Goal: Transaction & Acquisition: Purchase product/service

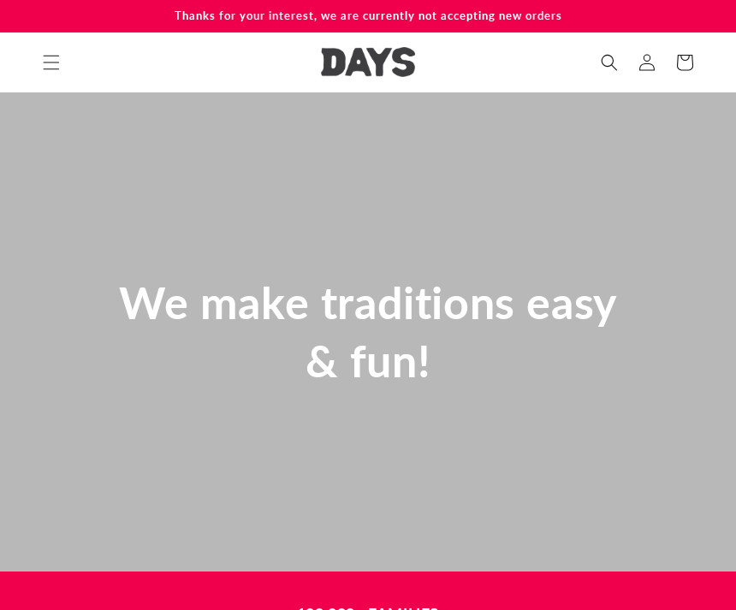
click at [614, 70] on icon "Search" at bounding box center [609, 62] width 17 height 17
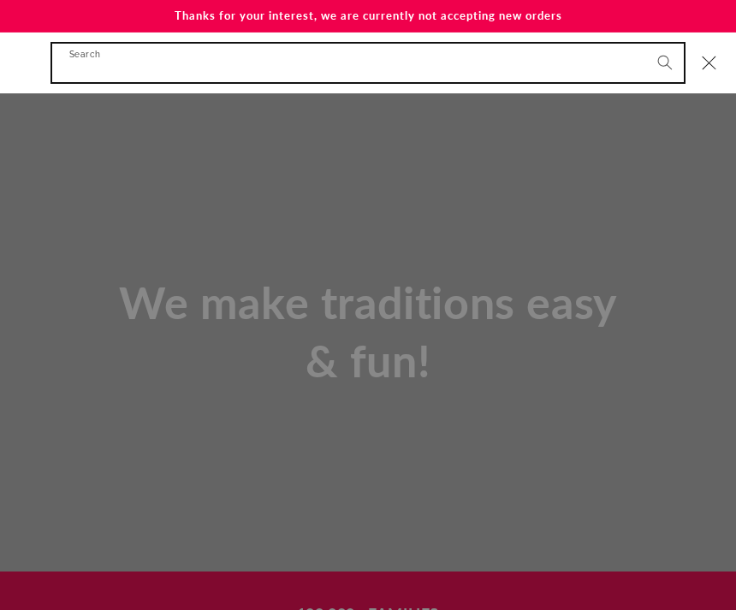
scroll to position [0, 1472]
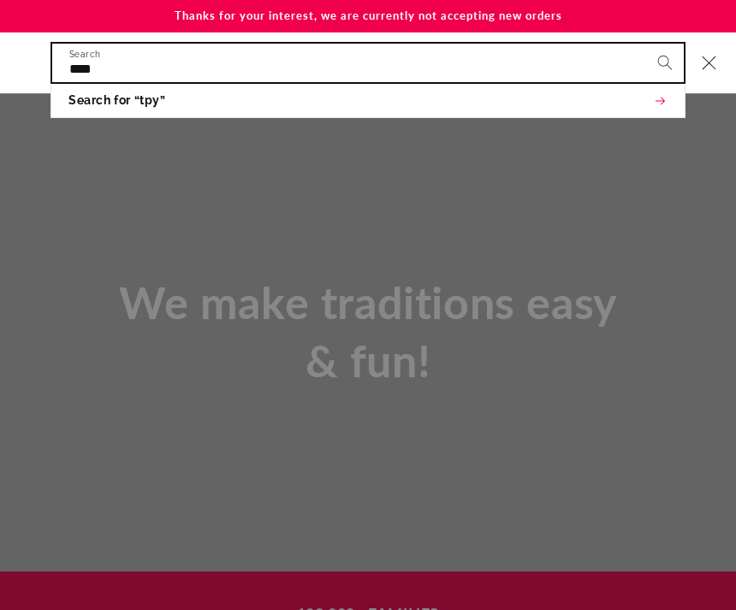
type input "****"
click at [665, 61] on button "Search" at bounding box center [665, 63] width 38 height 38
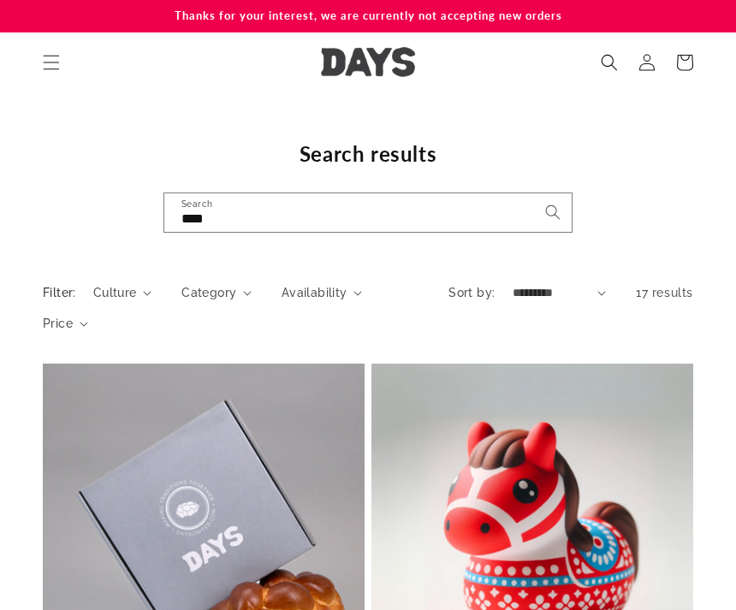
click at [710, 303] on aside "Filter: Culture 0 selected Reset Culture Jewish (2) Jewish (2 products) Chinese…" at bounding box center [368, 313] width 736 height 74
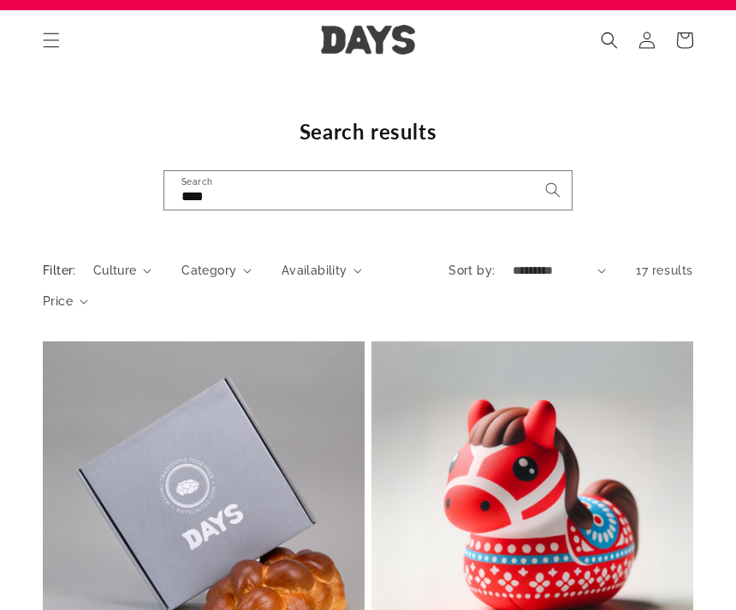
scroll to position [21, 0]
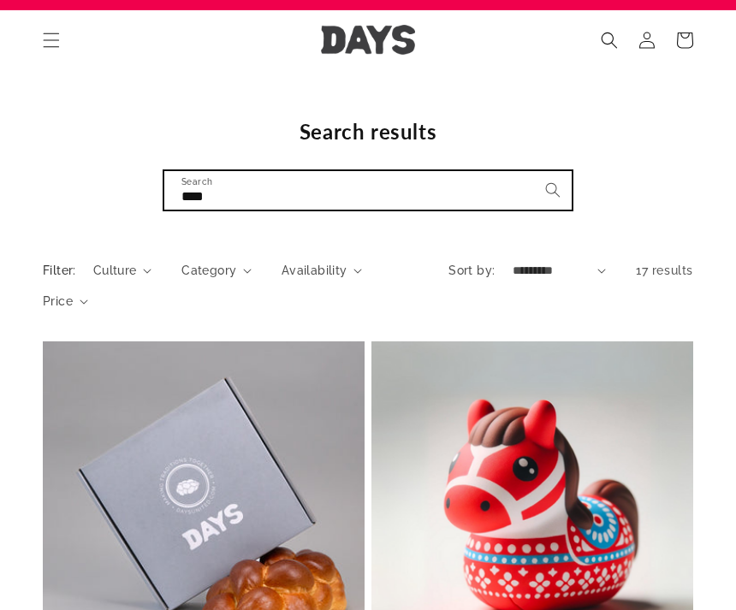
click at [247, 181] on input "****" at bounding box center [367, 191] width 407 height 39
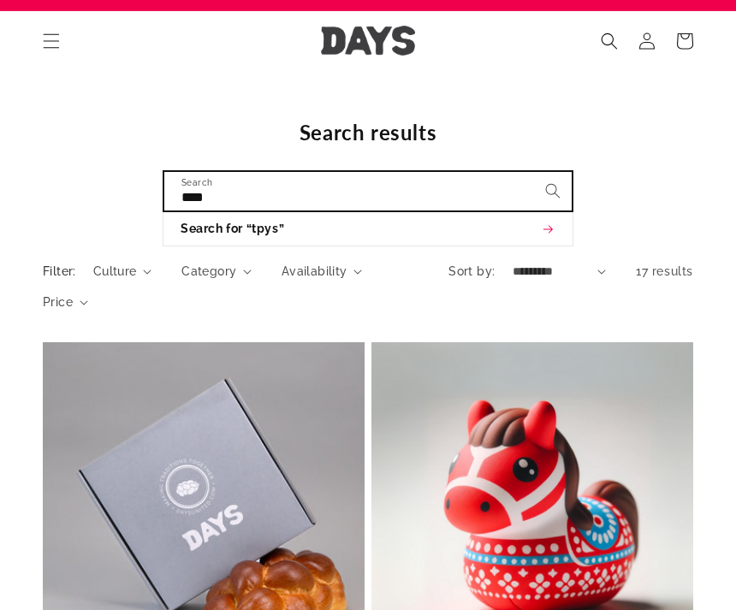
click at [244, 196] on input "****" at bounding box center [367, 191] width 407 height 39
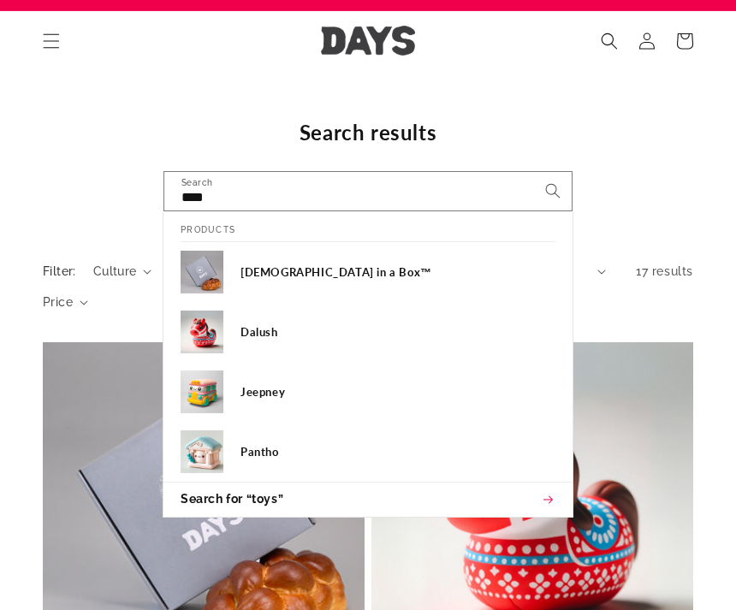
scroll to position [22, 0]
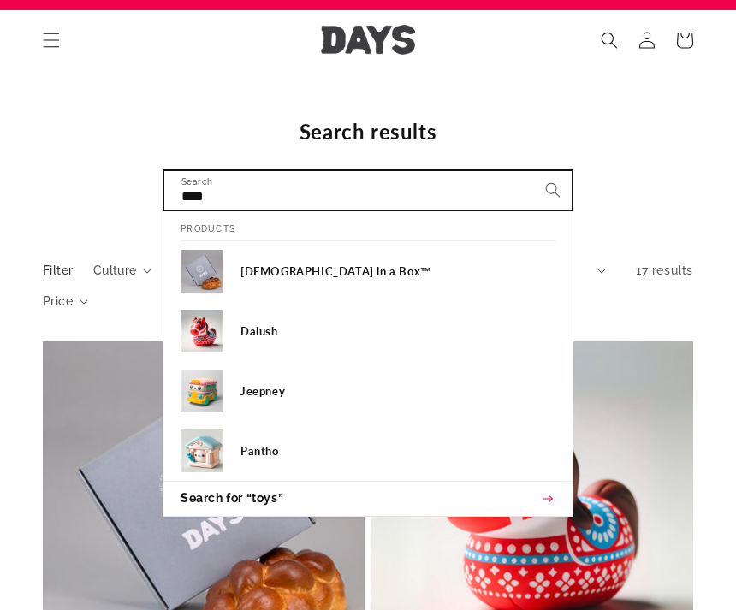
click at [473, 178] on input "****" at bounding box center [367, 190] width 407 height 39
click at [214, 453] on img at bounding box center [202, 451] width 43 height 43
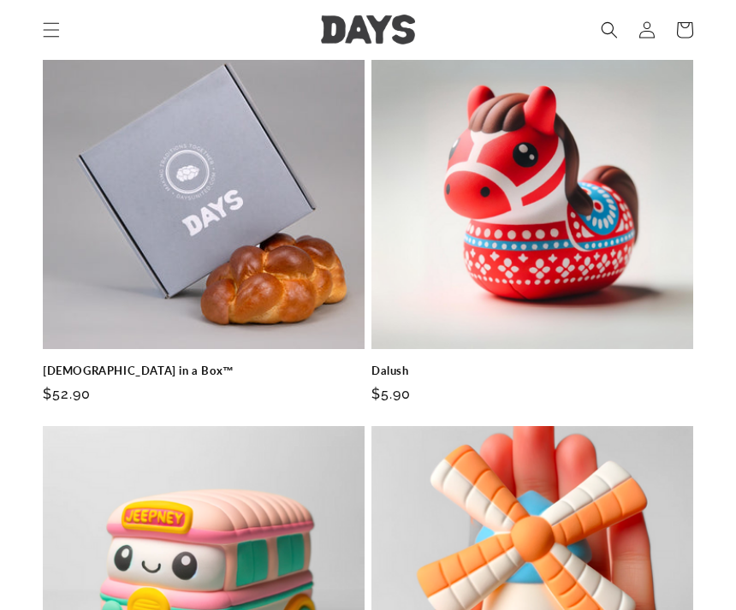
scroll to position [0, 0]
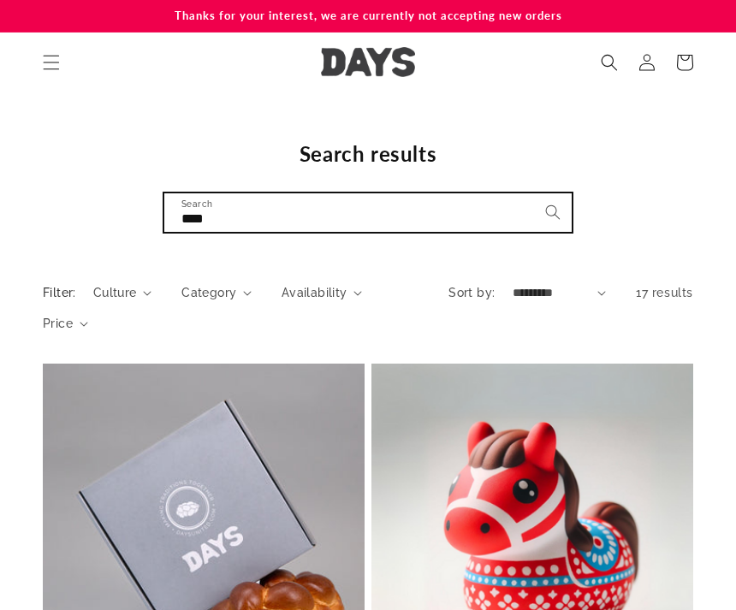
click at [239, 206] on input "****" at bounding box center [367, 212] width 407 height 39
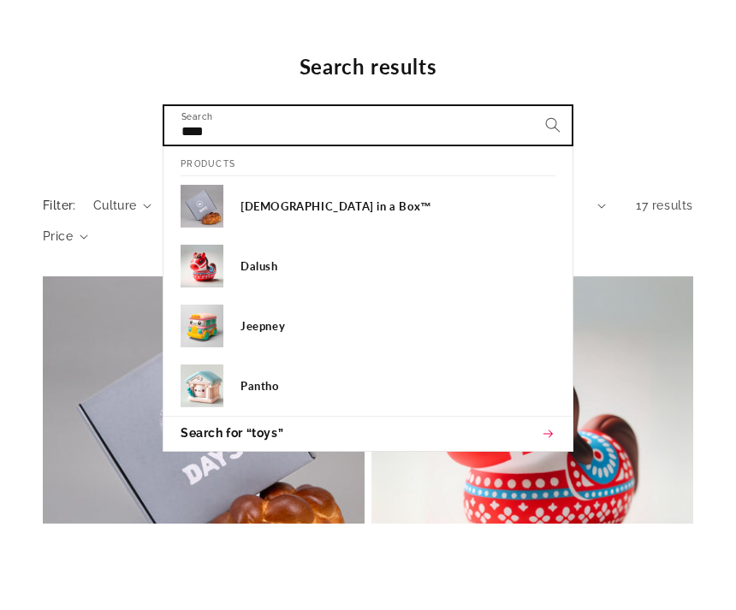
click at [235, 193] on input "****" at bounding box center [367, 212] width 407 height 39
type input "*"
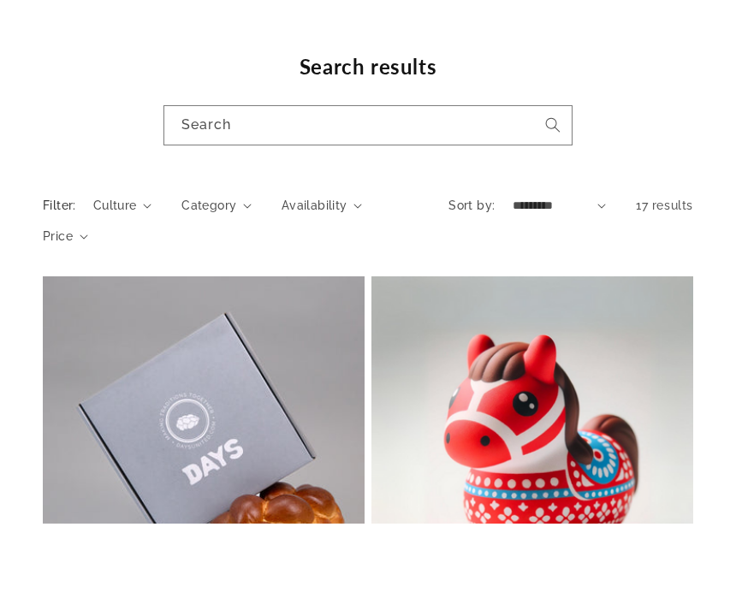
scroll to position [87, 0]
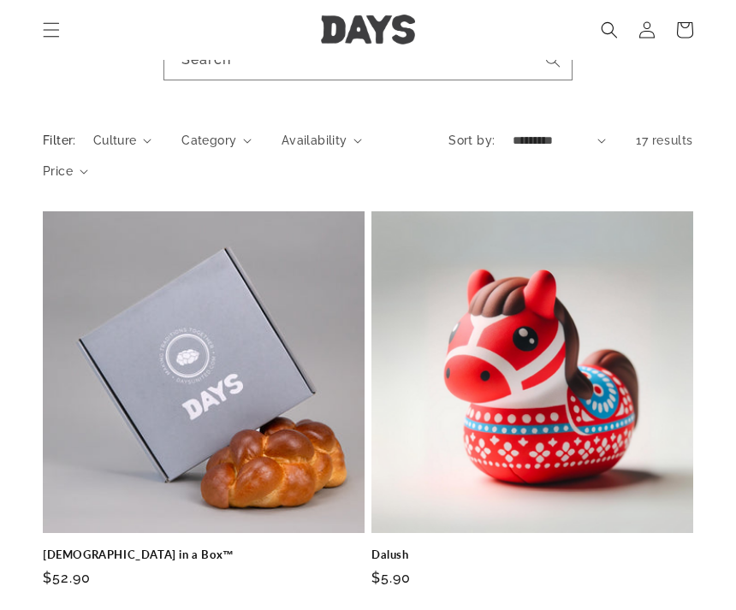
click at [115, 133] on span "Culture" at bounding box center [115, 142] width 44 height 18
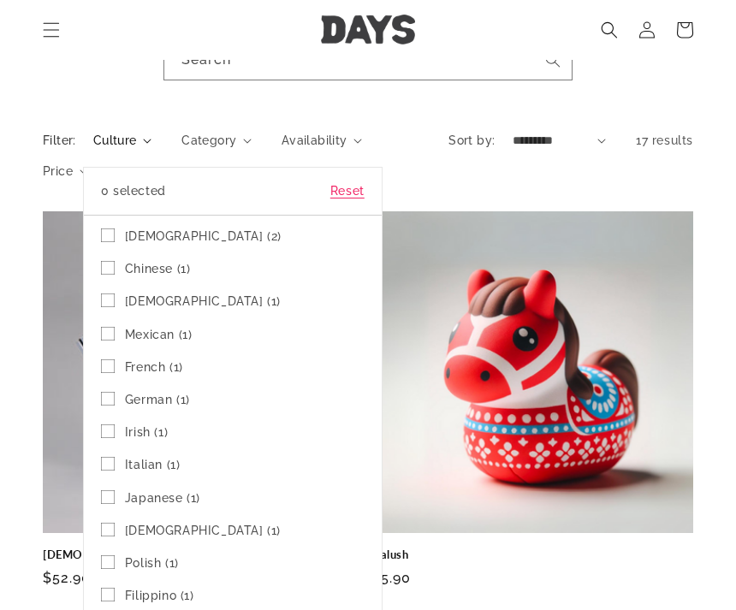
click at [162, 237] on span "Jewish (2)" at bounding box center [203, 236] width 157 height 15
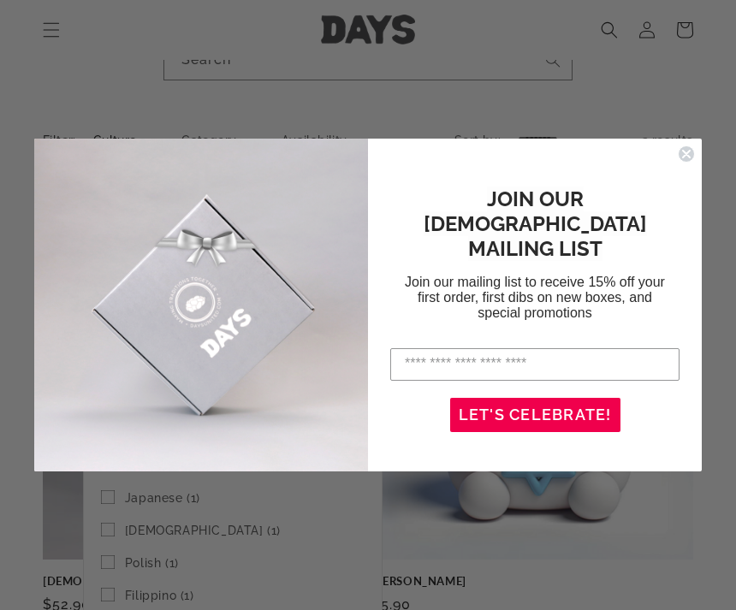
click at [660, 194] on div "JOIN OUR JEWISH MAILING LIST Join our mailing list to receive 15% off your firs…" at bounding box center [526, 306] width 317 height 300
click at [693, 162] on circle "Close dialog" at bounding box center [687, 154] width 16 height 16
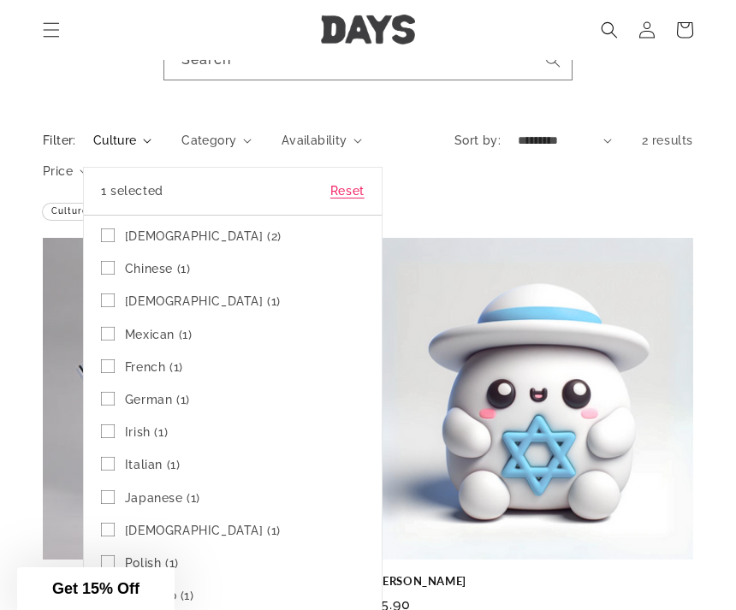
click at [103, 235] on icon at bounding box center [108, 236] width 14 height 14
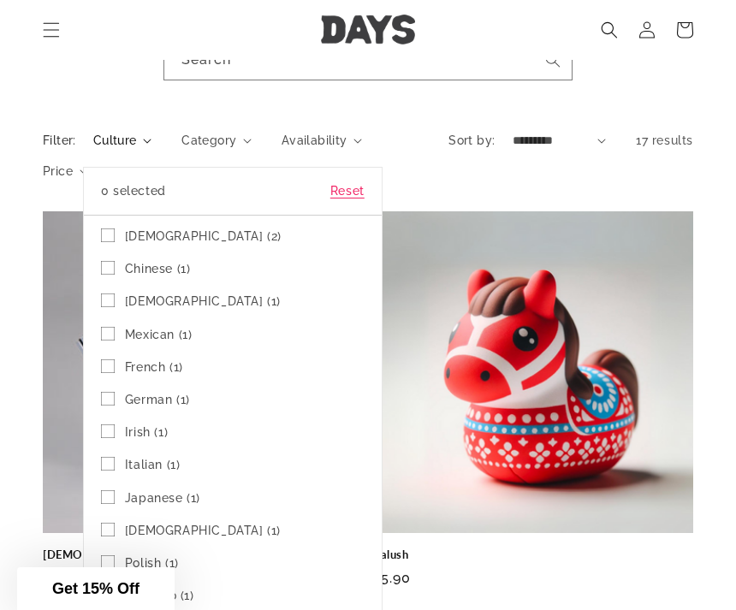
click at [112, 150] on summary "Culture" at bounding box center [122, 141] width 58 height 18
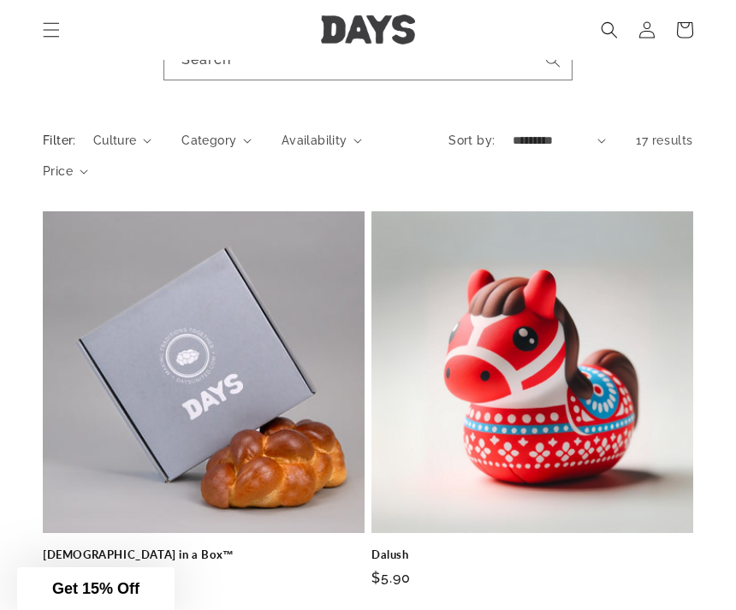
click at [434, 52] on header "Holidays Holidays Hanukkah Passover Purim Lag Ba'Omer" at bounding box center [368, 30] width 736 height 60
click at [437, 76] on input "Search" at bounding box center [367, 60] width 407 height 39
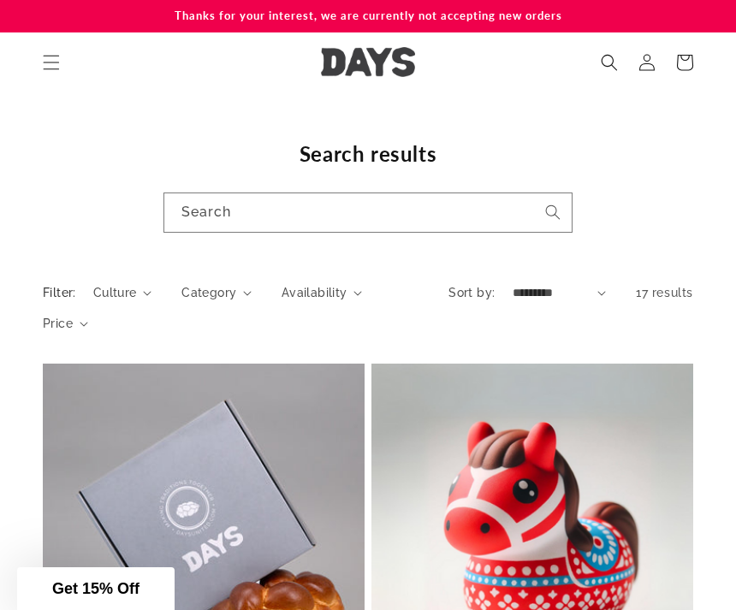
click at [423, 183] on div "Search results Search Products Shabbat in a Box™ Dalush Jeepney Pantho Search f…" at bounding box center [368, 186] width 736 height 92
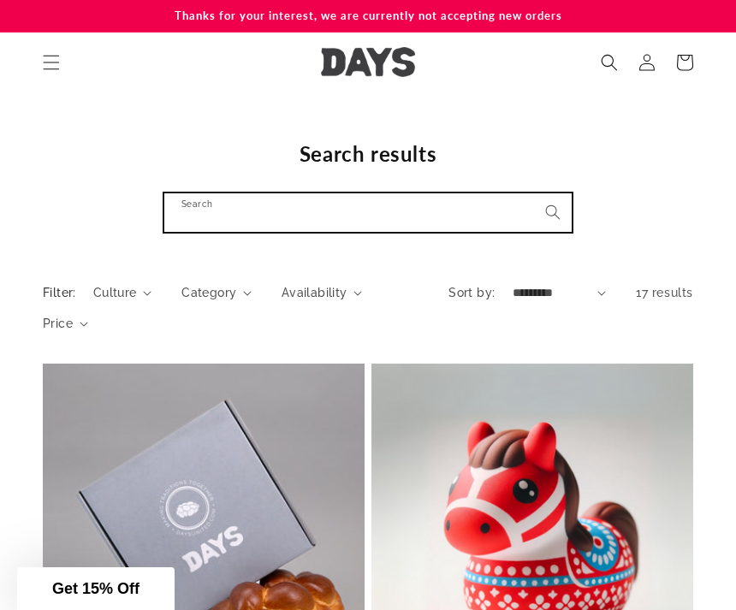
click at [449, 193] on input "Search" at bounding box center [367, 212] width 407 height 39
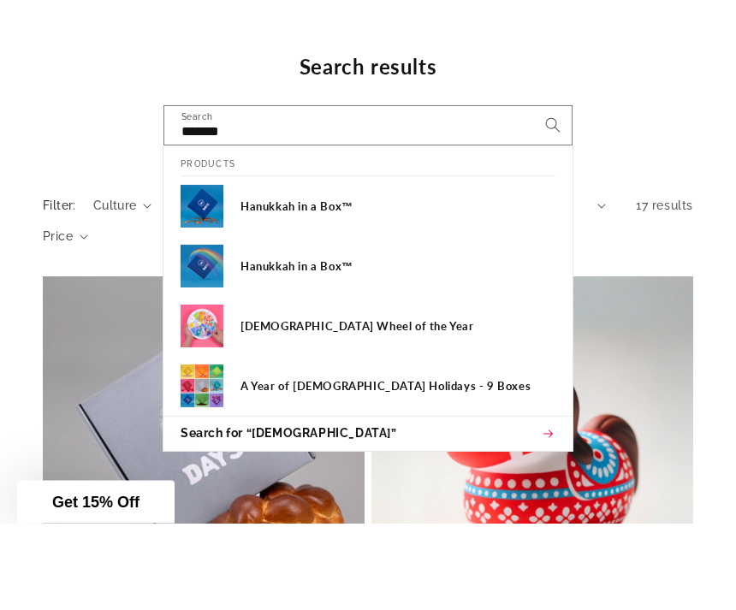
scroll to position [87, 0]
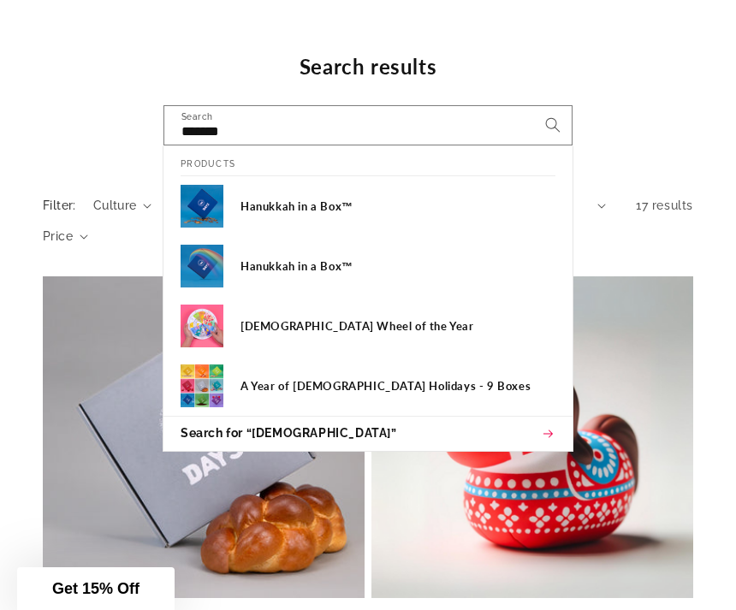
click at [399, 339] on div "Jewish Wheel of the Year" at bounding box center [398, 326] width 315 height 43
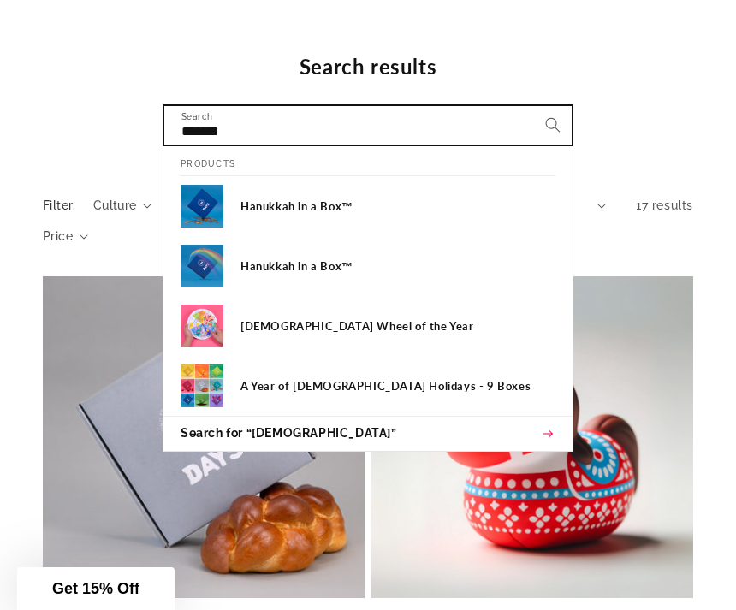
click at [417, 136] on input "******" at bounding box center [367, 125] width 407 height 39
type input "*"
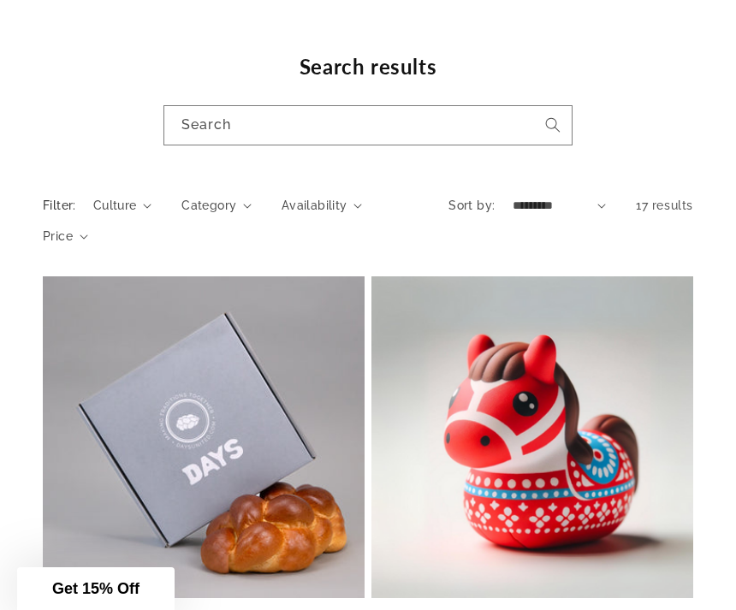
click at [73, 243] on span "Price" at bounding box center [58, 237] width 30 height 18
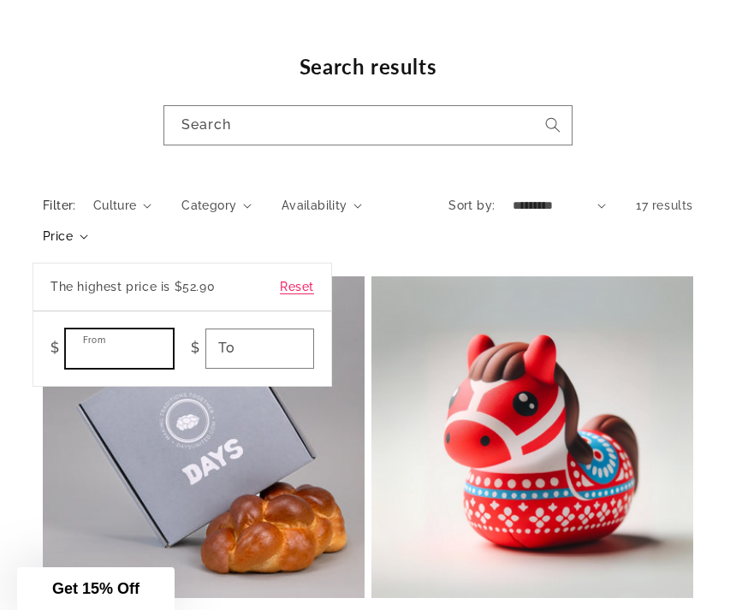
click at [173, 348] on input "From" at bounding box center [119, 349] width 107 height 39
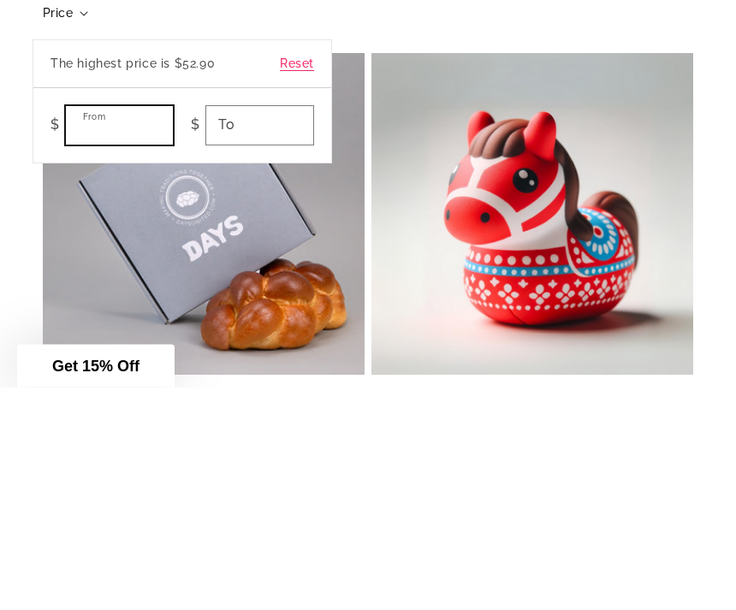
type input "**"
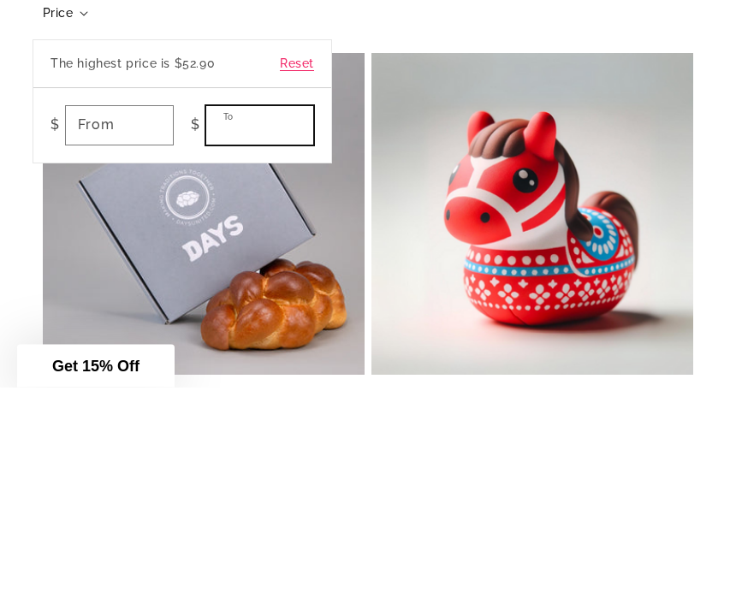
click at [313, 330] on input "To" at bounding box center [259, 349] width 107 height 39
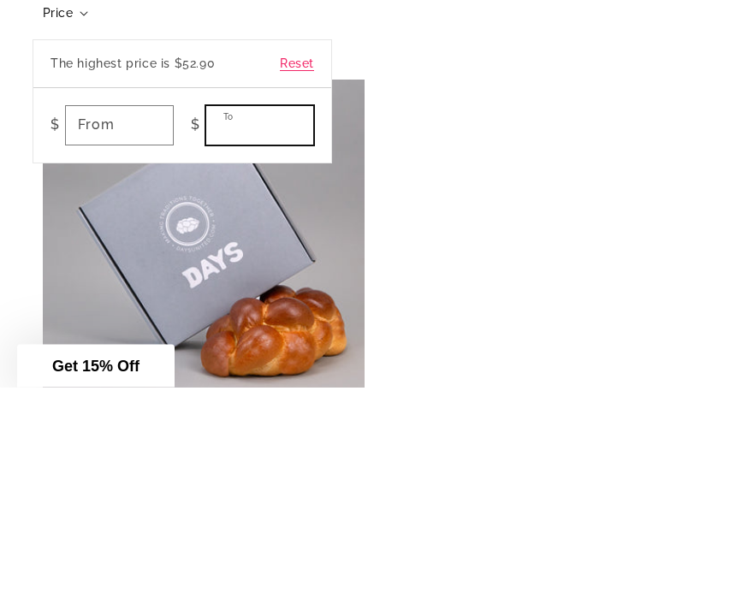
type input "*"
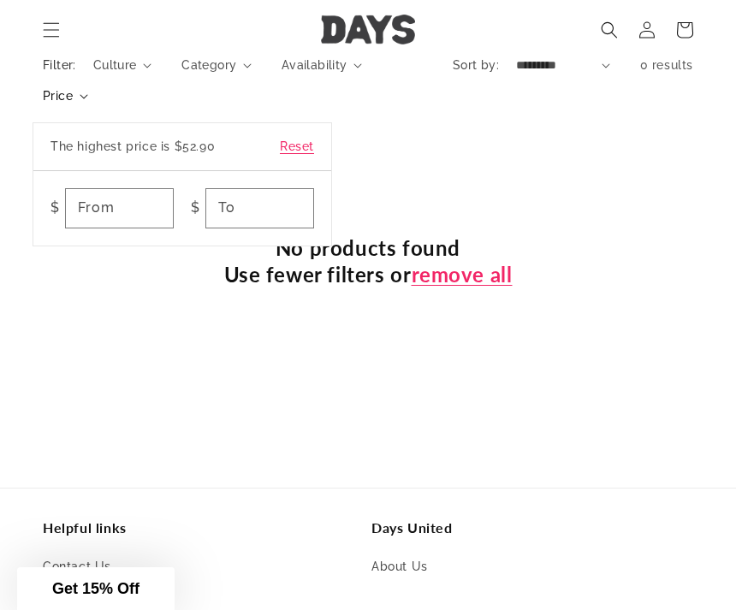
scroll to position [229, 0]
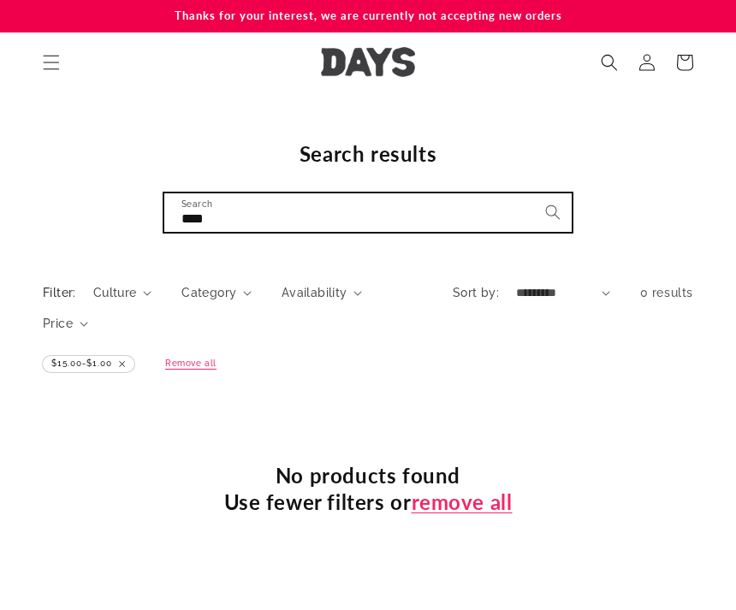
click at [298, 209] on input "****" at bounding box center [367, 212] width 407 height 39
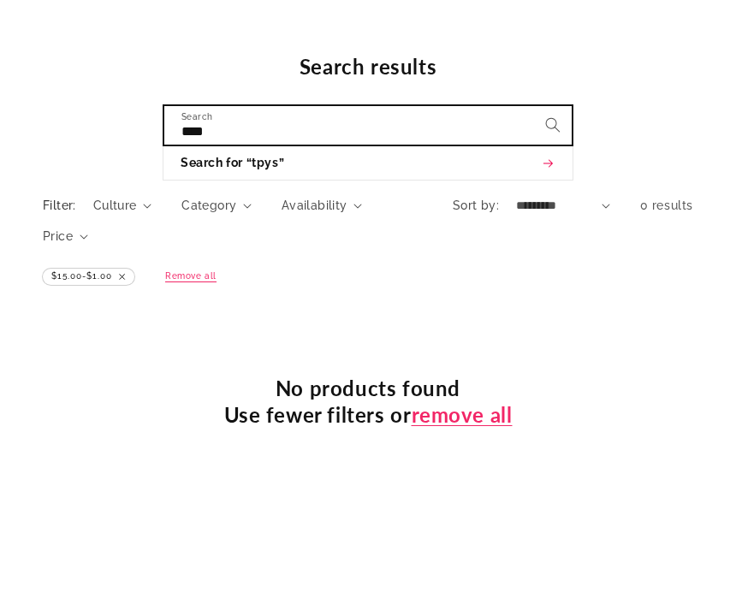
click at [247, 193] on input "****" at bounding box center [367, 212] width 407 height 39
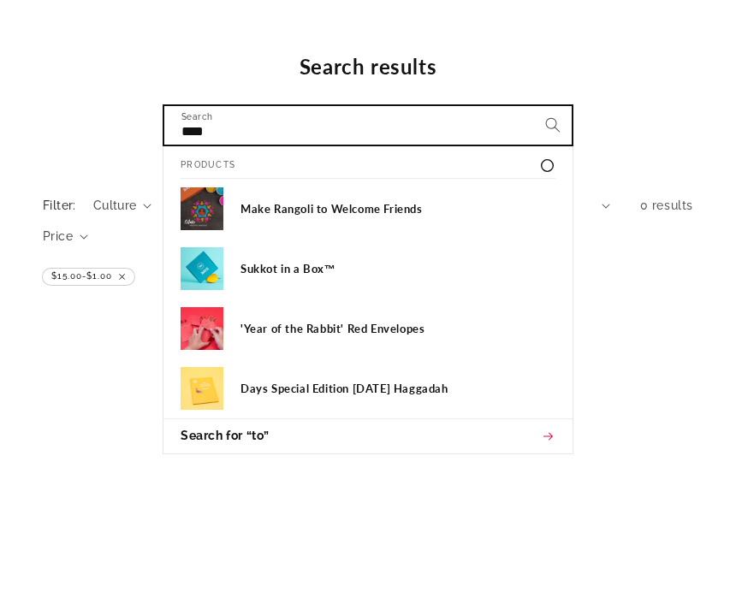
type input "****"
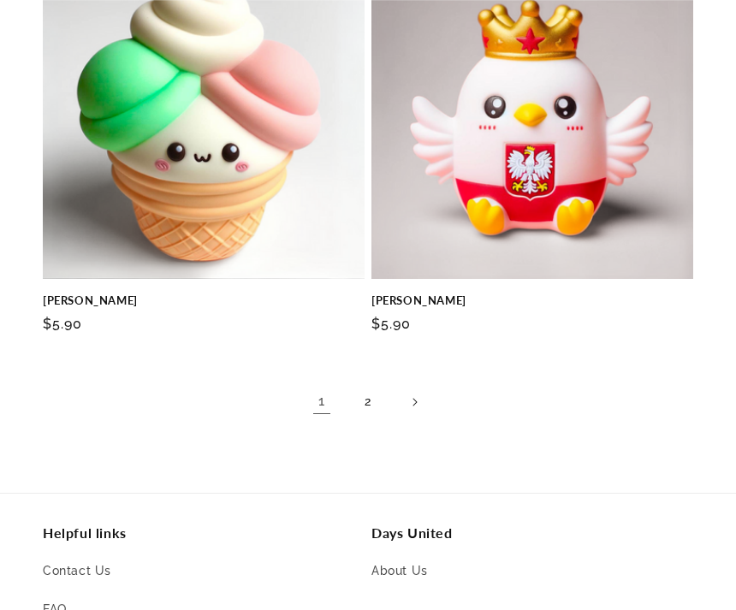
scroll to position [4795, 0]
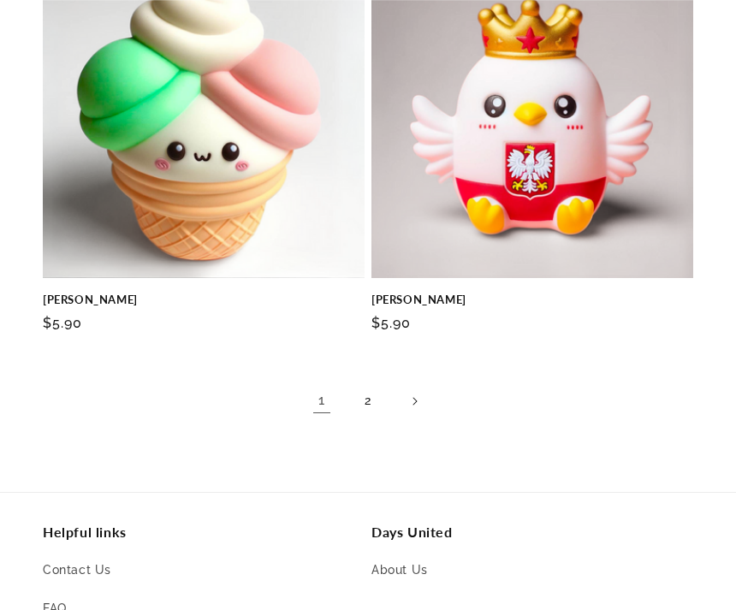
click at [406, 399] on link "Next page" at bounding box center [415, 402] width 38 height 38
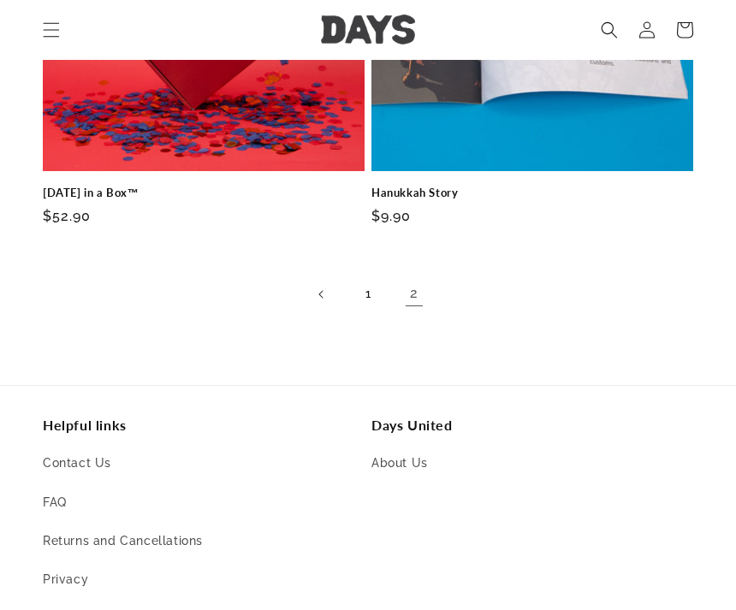
scroll to position [913, 0]
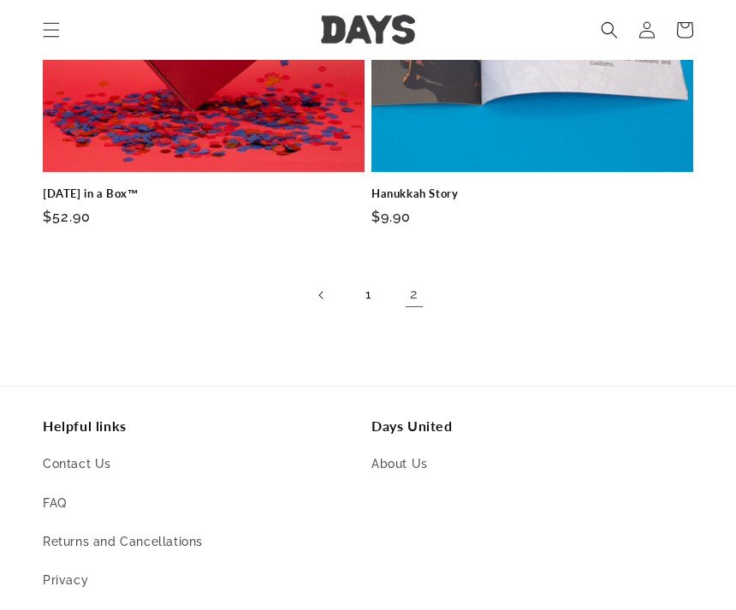
click at [329, 298] on link "Previous page" at bounding box center [322, 296] width 38 height 38
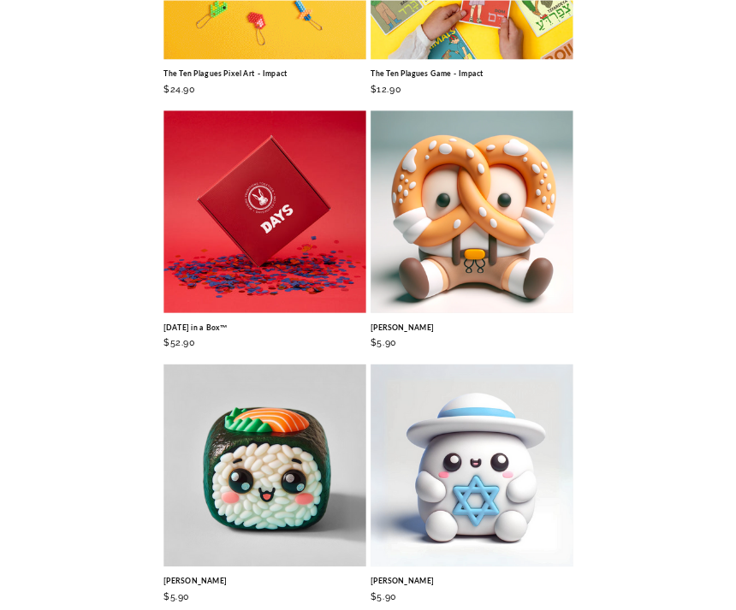
scroll to position [3159, 0]
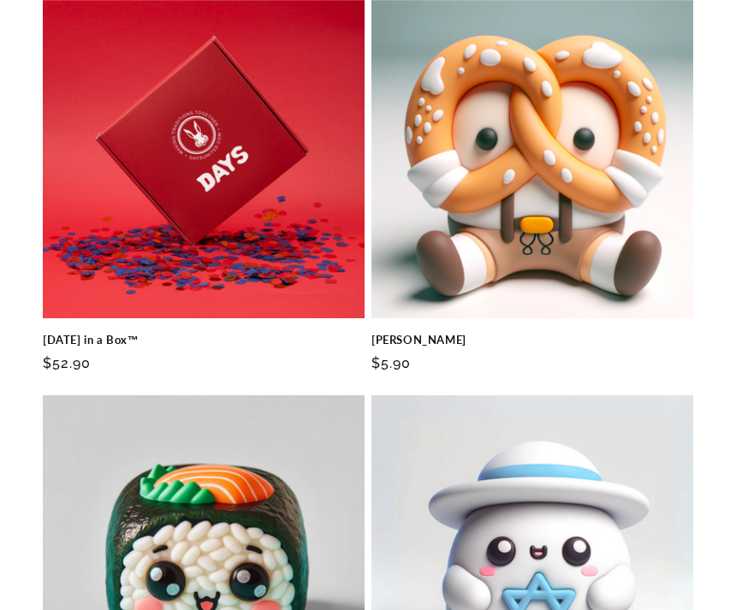
click at [592, 333] on link "[PERSON_NAME]" at bounding box center [533, 340] width 322 height 15
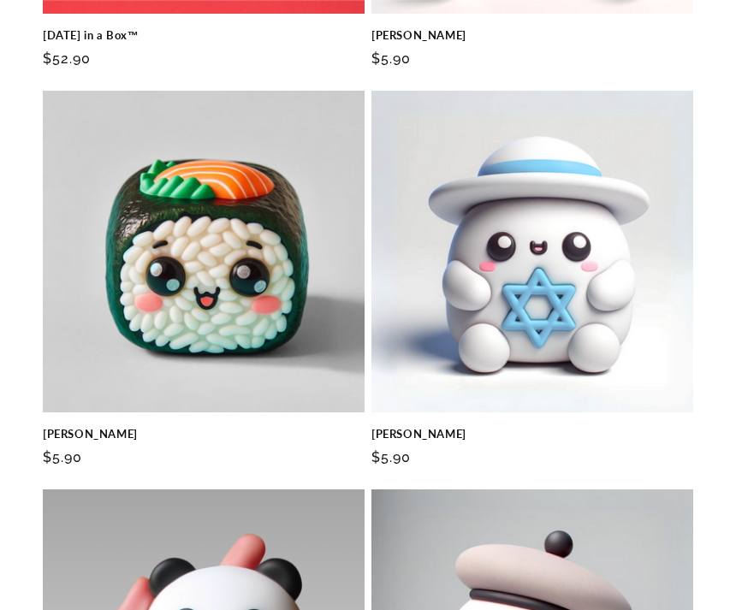
scroll to position [3458, 0]
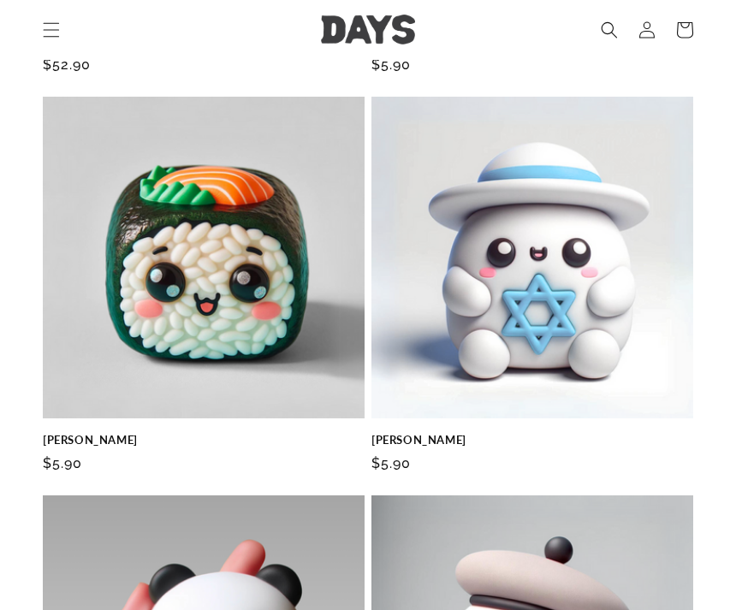
click at [685, 433] on link "[PERSON_NAME]" at bounding box center [533, 440] width 322 height 15
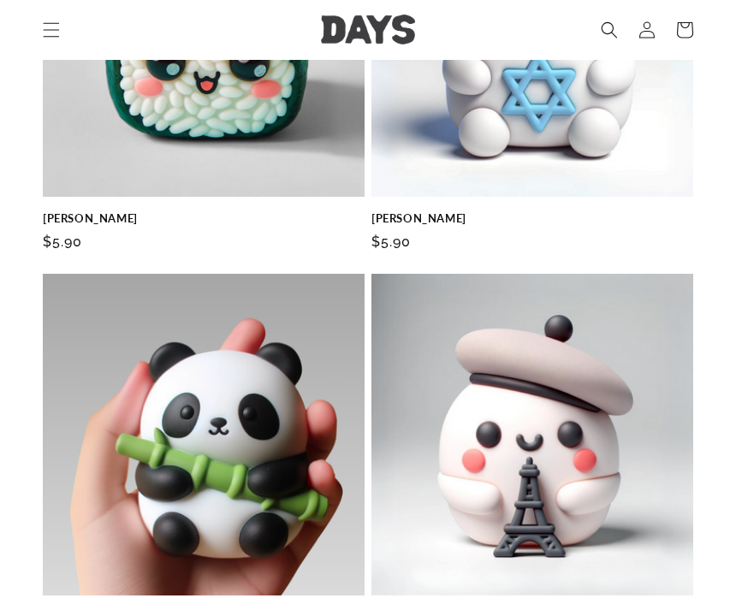
scroll to position [3671, 0]
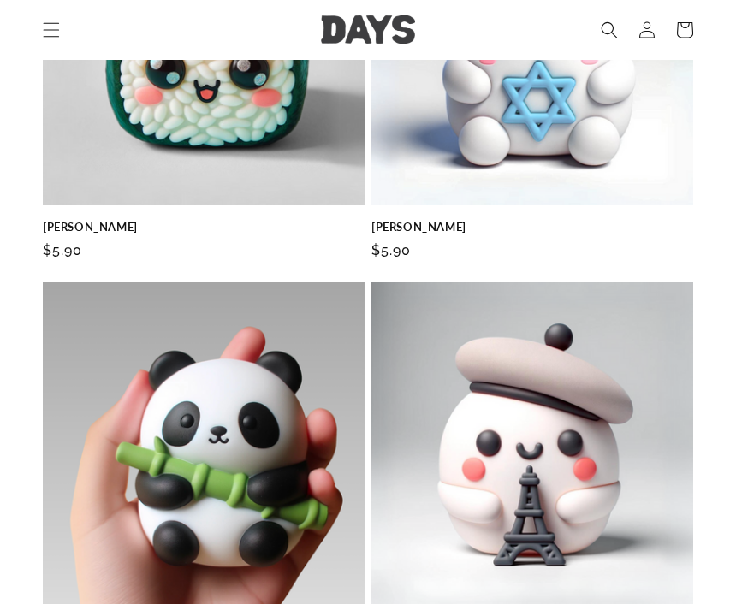
click at [84, 220] on link "Maki" at bounding box center [204, 227] width 322 height 15
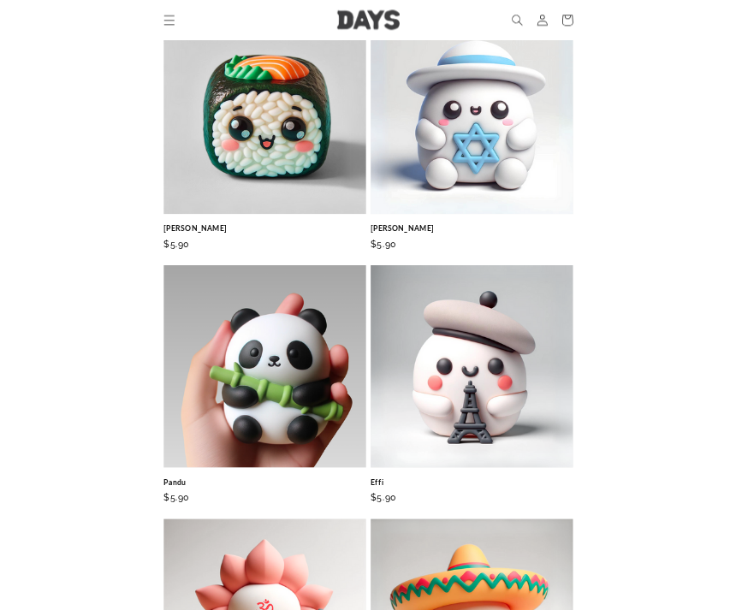
scroll to position [3713, 0]
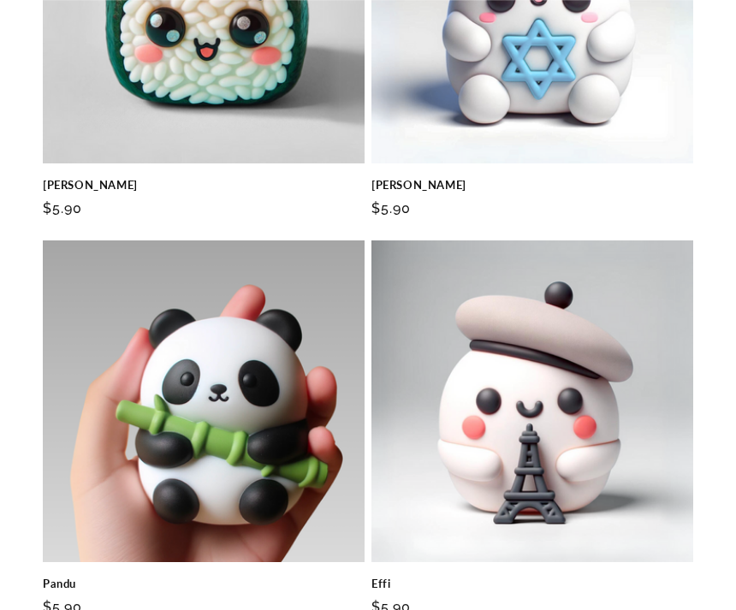
click at [476, 577] on link "Effi" at bounding box center [533, 584] width 322 height 15
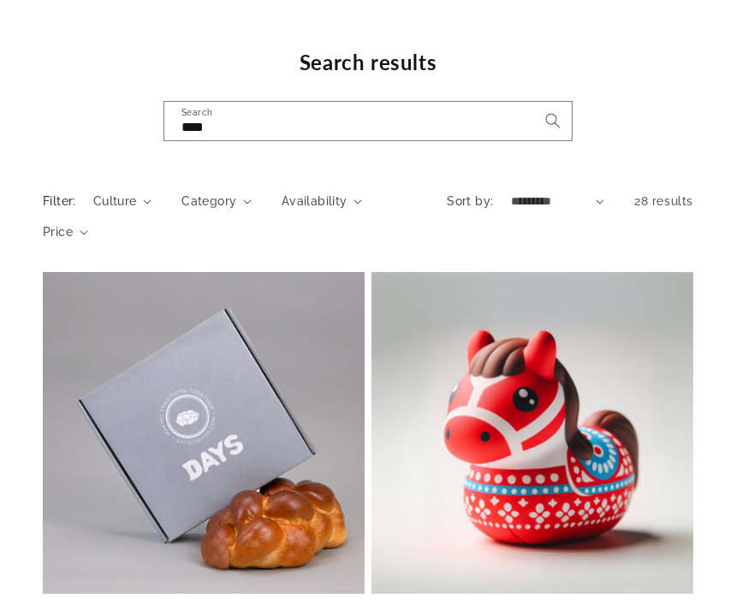
scroll to position [3768, 0]
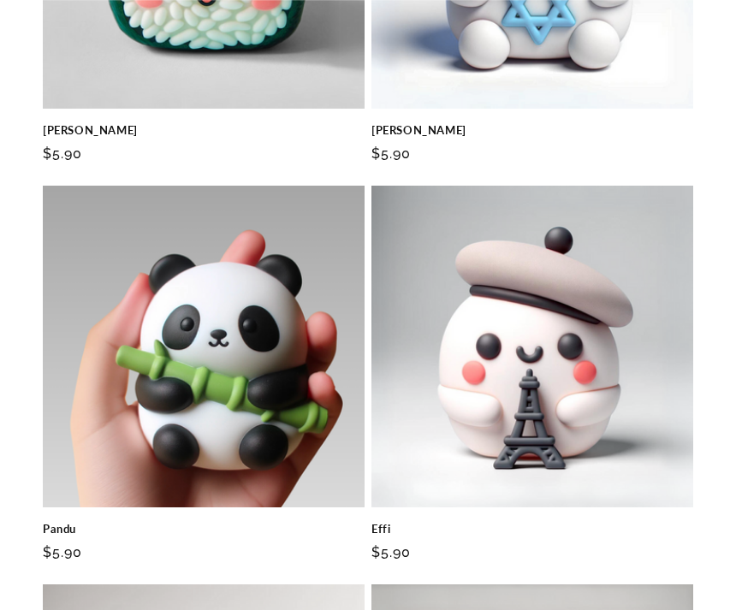
click at [186, 522] on link "Pandu" at bounding box center [204, 529] width 322 height 15
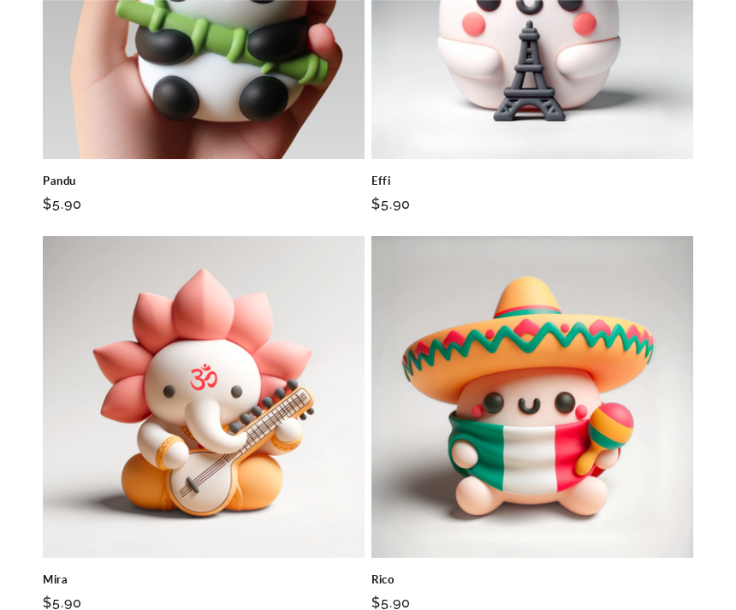
scroll to position [4122, 0]
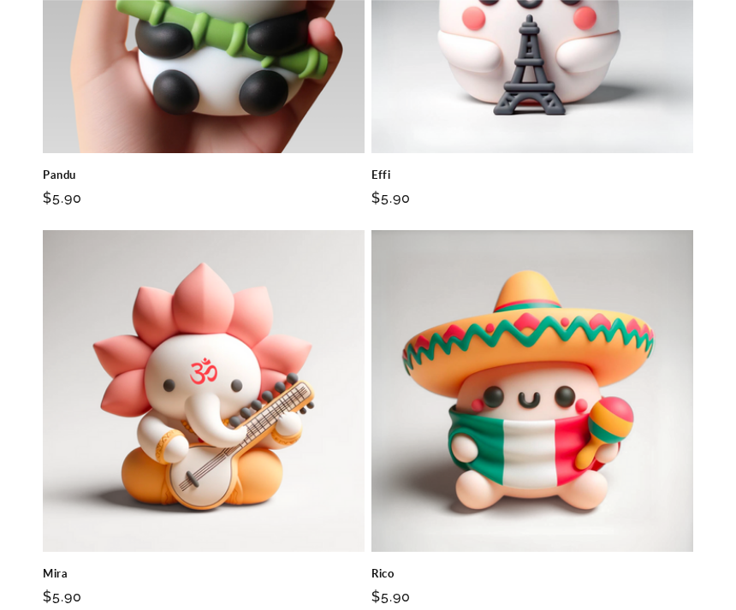
click at [443, 567] on link "Rico" at bounding box center [533, 574] width 322 height 15
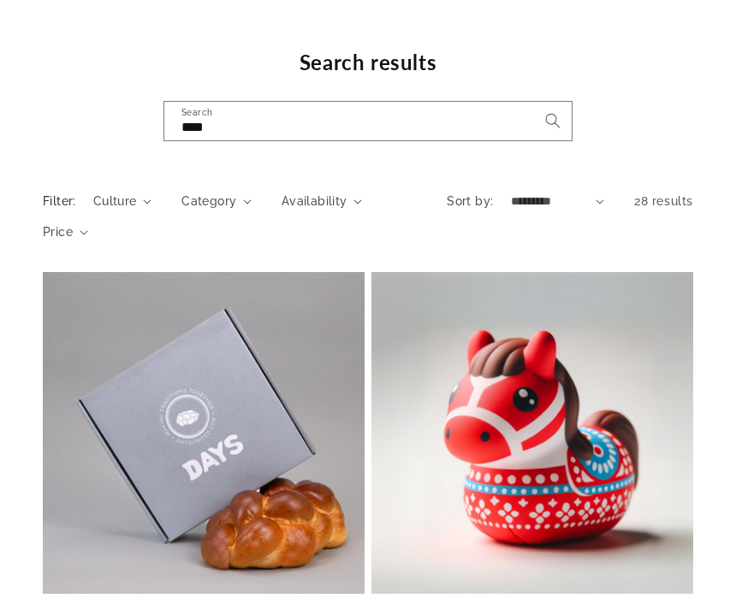
scroll to position [4177, 0]
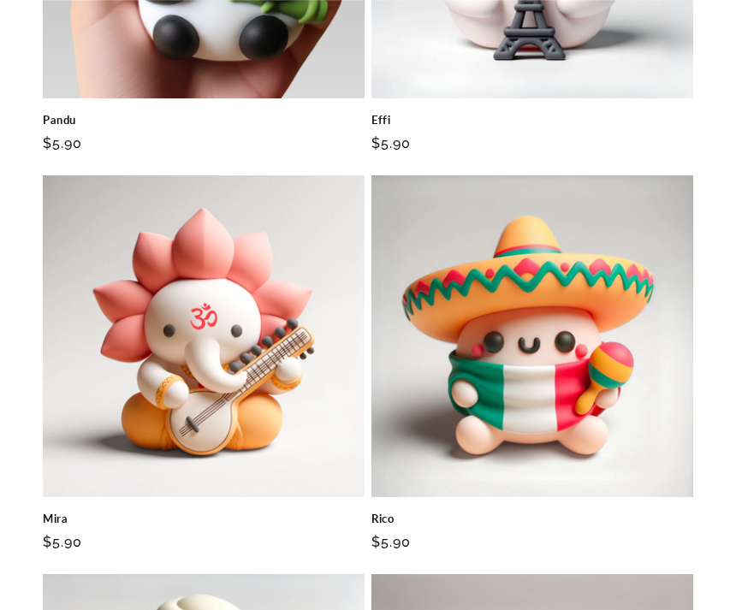
click at [63, 512] on link "Mira" at bounding box center [204, 519] width 322 height 15
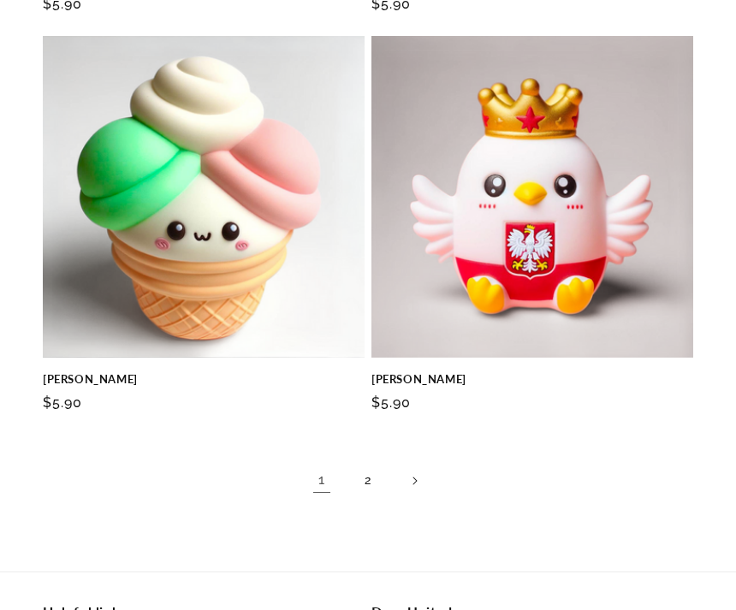
scroll to position [4696, 0]
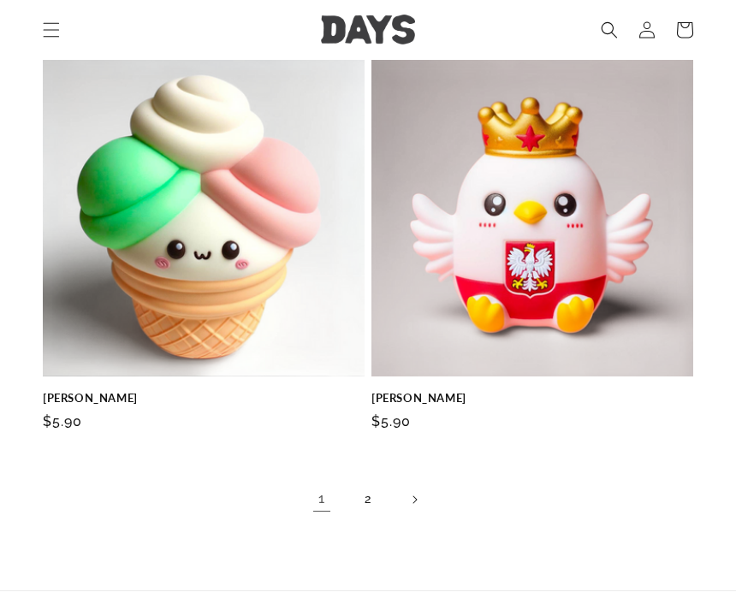
click at [81, 391] on link "Gelino" at bounding box center [204, 398] width 322 height 15
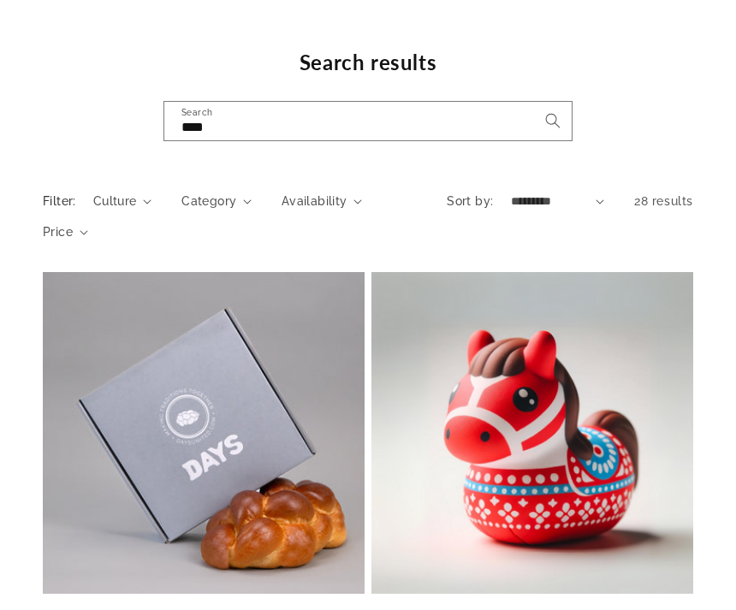
scroll to position [4751, 0]
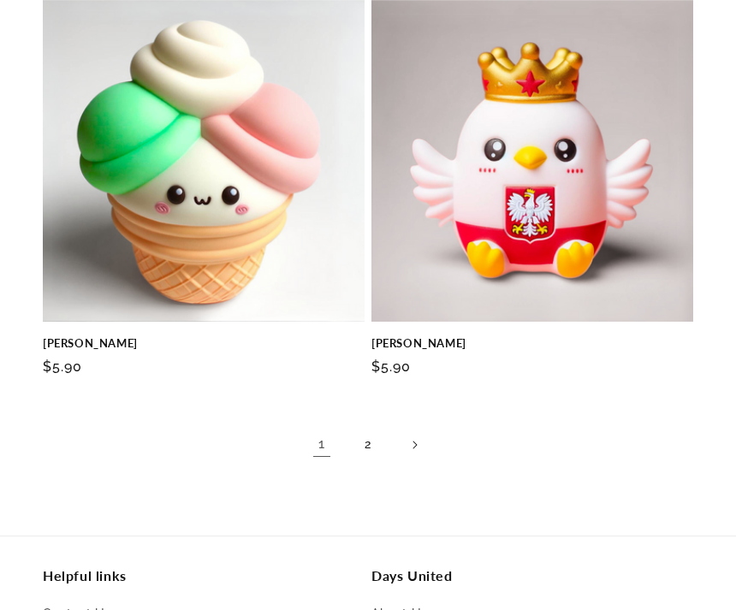
click at [503, 336] on link "Krolewski" at bounding box center [533, 343] width 322 height 15
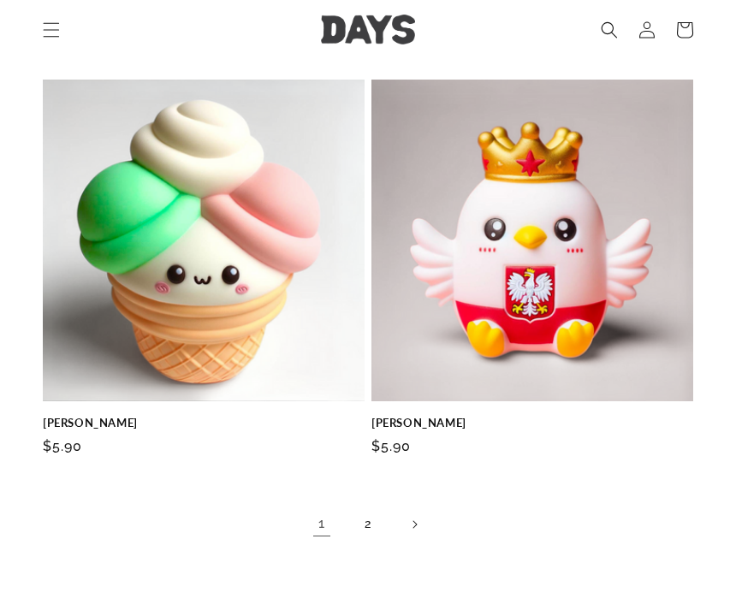
scroll to position [4665, 0]
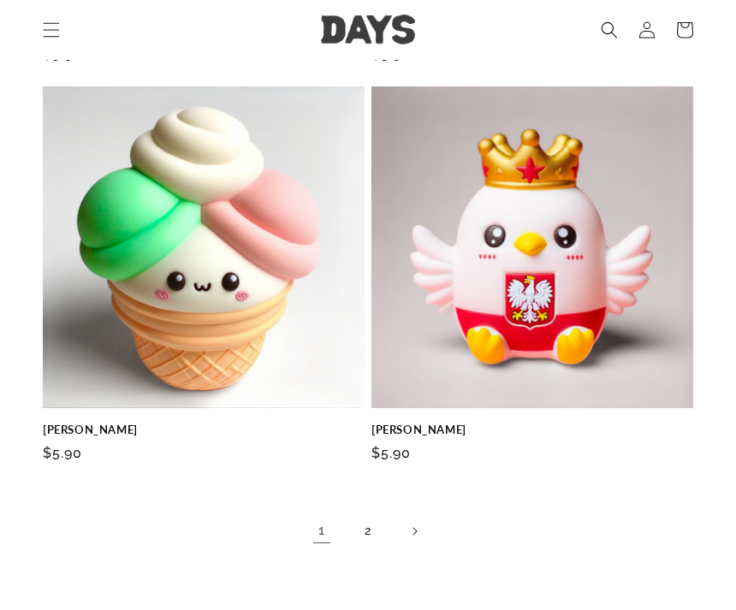
click at [424, 524] on link "Next page" at bounding box center [415, 532] width 38 height 38
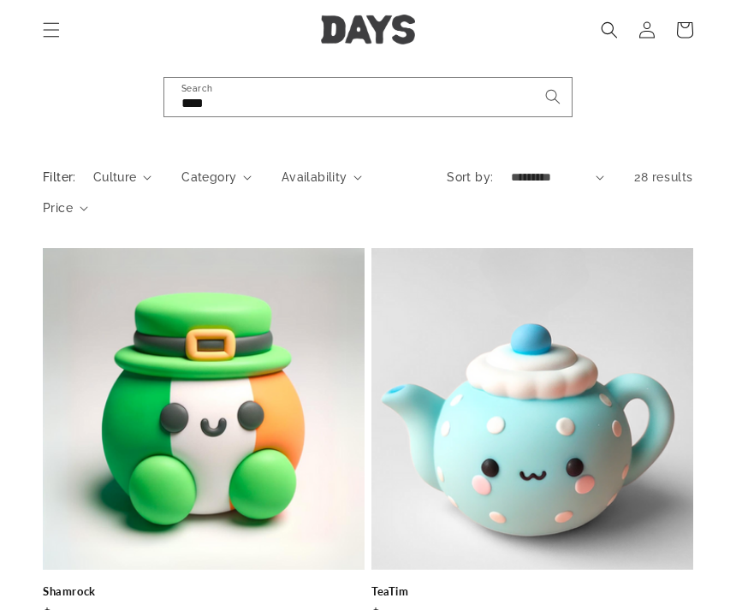
scroll to position [113, 0]
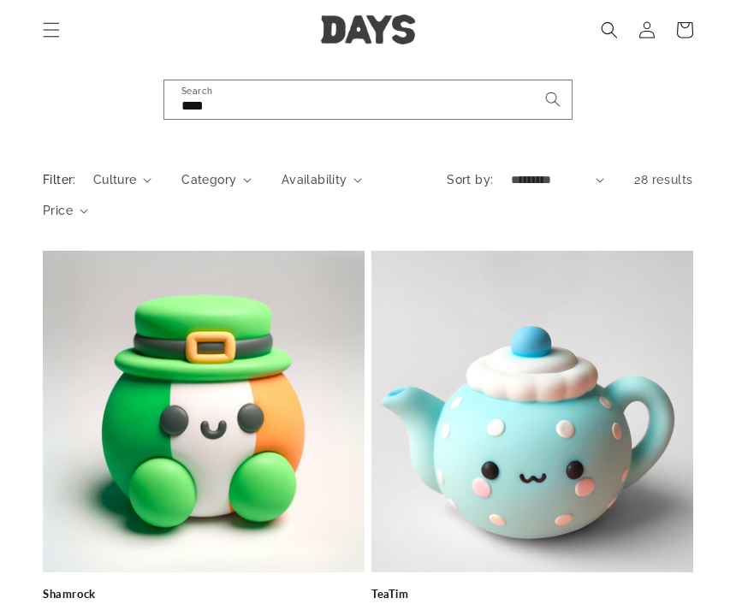
click at [157, 587] on link "Shamrock" at bounding box center [204, 594] width 322 height 15
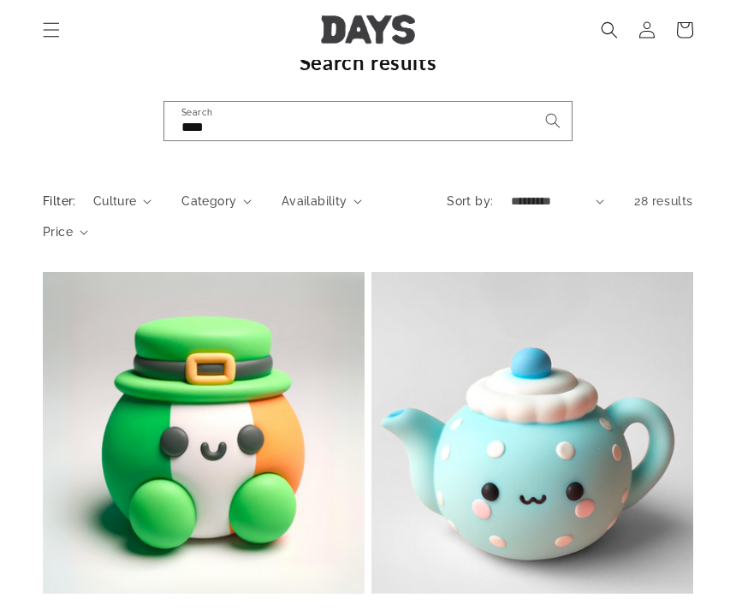
scroll to position [168, 0]
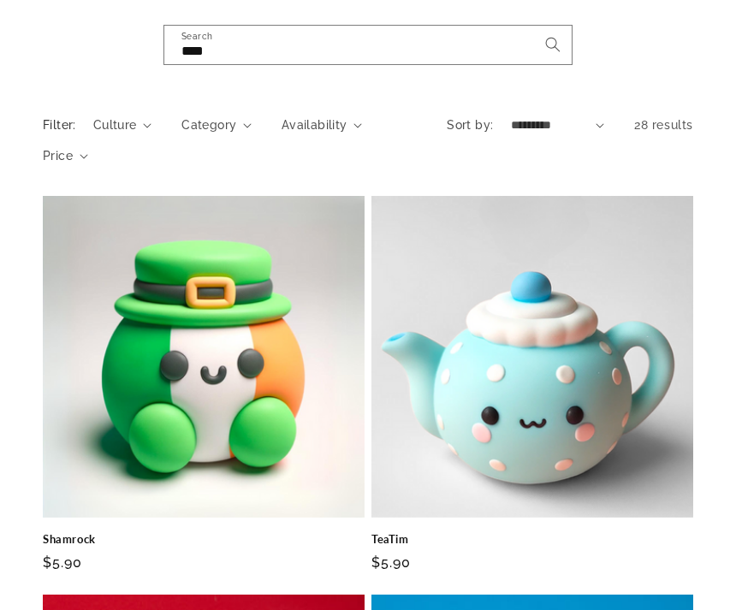
click at [480, 532] on link "TeaTim" at bounding box center [533, 539] width 322 height 15
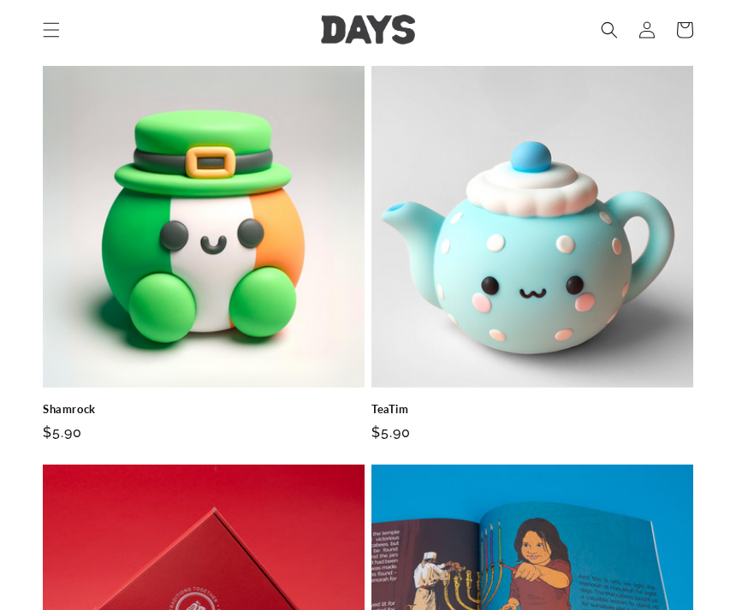
scroll to position [265, 0]
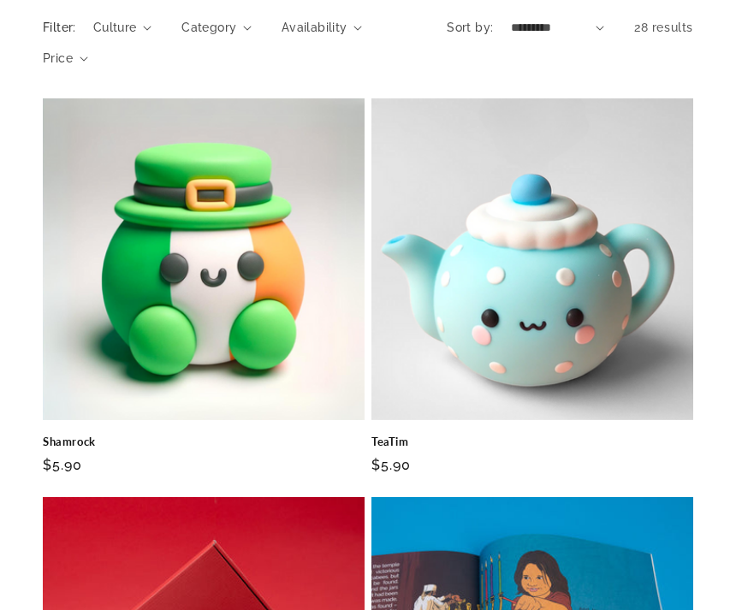
click at [231, 436] on link "Shamrock" at bounding box center [204, 443] width 322 height 15
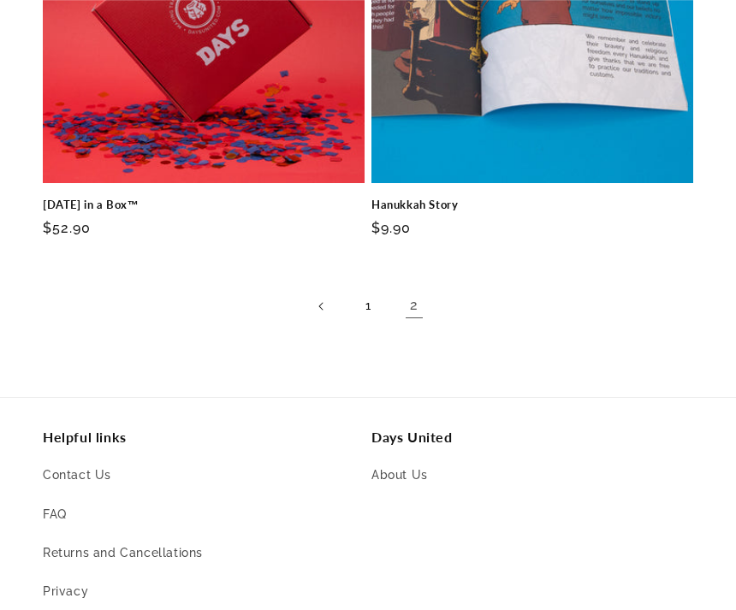
scroll to position [963, 0]
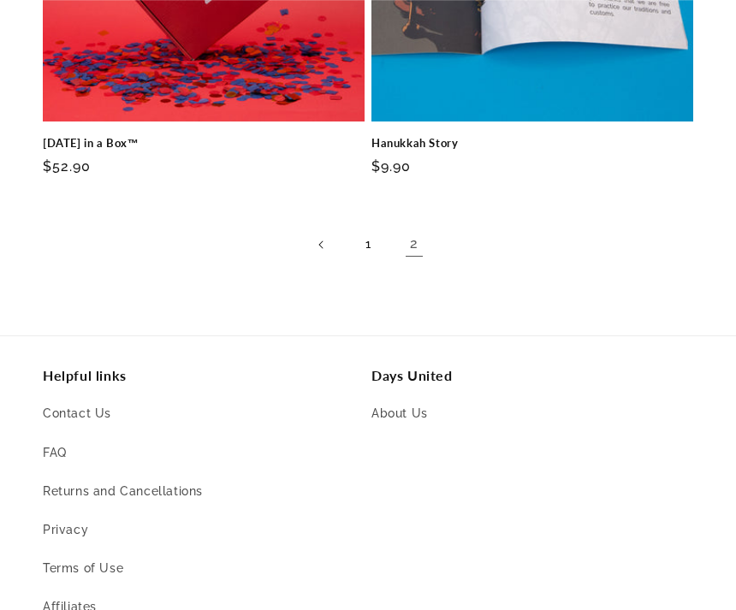
click at [325, 240] on link "Previous page" at bounding box center [322, 245] width 38 height 38
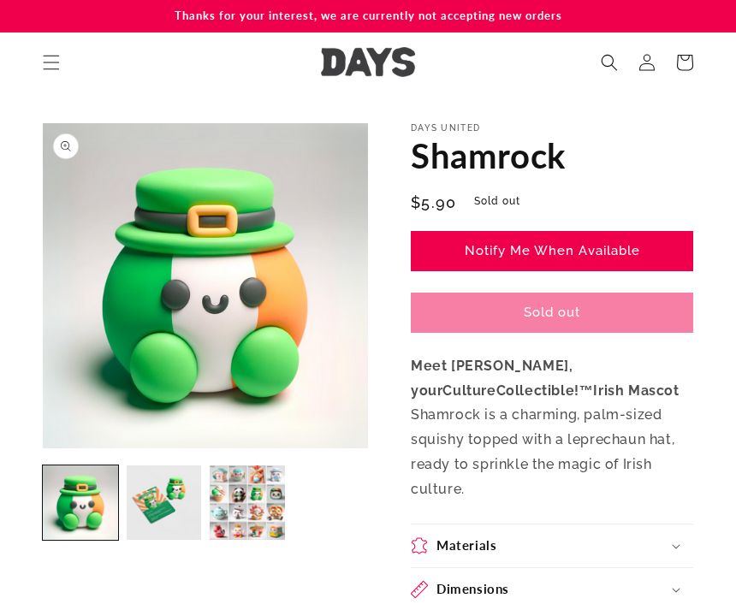
click at [673, 254] on link "Notify Me When Available" at bounding box center [552, 251] width 283 height 40
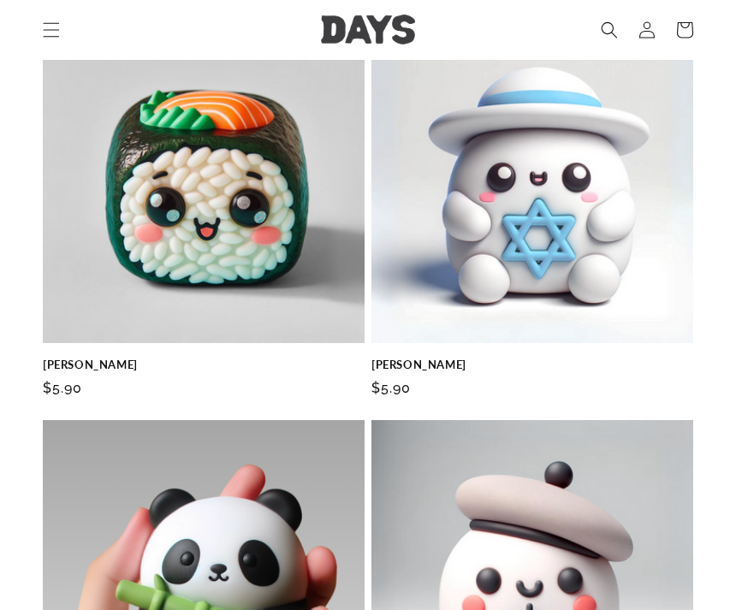
scroll to position [3527, 0]
